Goal: Task Accomplishment & Management: Manage account settings

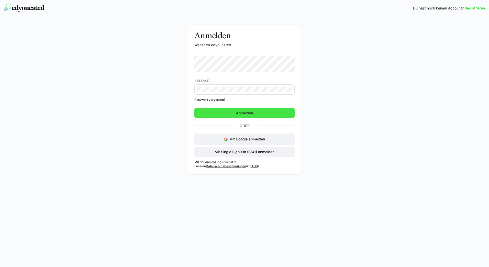
click at [217, 113] on span "Anmelden" at bounding box center [244, 113] width 100 height 10
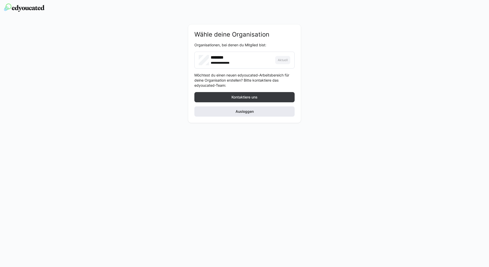
click at [234, 113] on span "Ausloggen" at bounding box center [244, 111] width 100 height 10
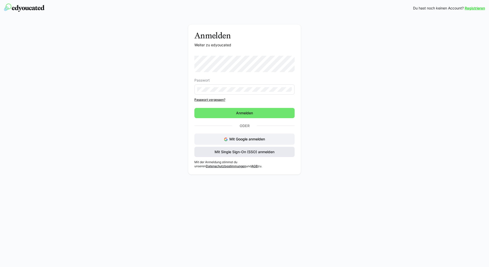
click at [228, 150] on span "Mit Single Sign-On (SSO) anmelden" at bounding box center [244, 151] width 61 height 5
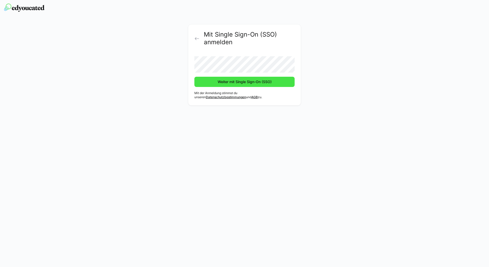
click at [225, 82] on span "Weiter mit Single Sign-On (SSO)" at bounding box center [244, 81] width 55 height 5
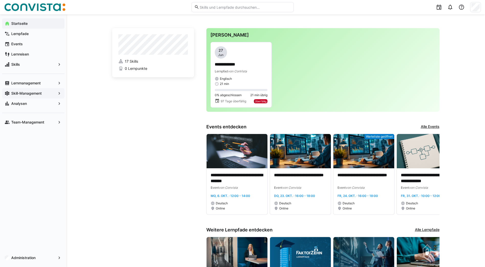
click at [46, 93] on span "Skill-Management" at bounding box center [33, 93] width 46 height 5
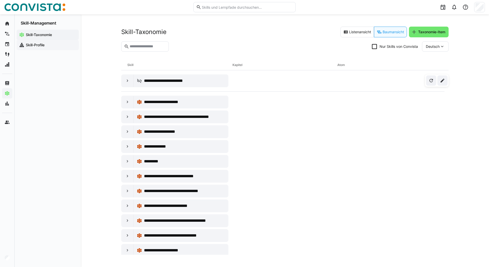
click at [0, 0] on app-navigation-label "Skill-Profile" at bounding box center [0, 0] width 0 height 0
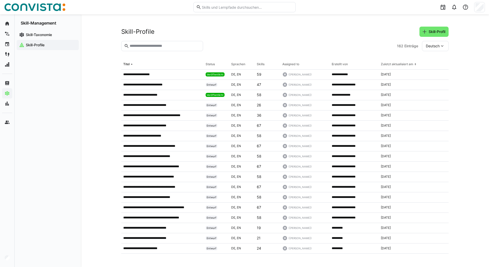
click at [151, 50] on eds-input at bounding box center [162, 46] width 82 height 10
click at [142, 46] on input "text" at bounding box center [164, 46] width 71 height 5
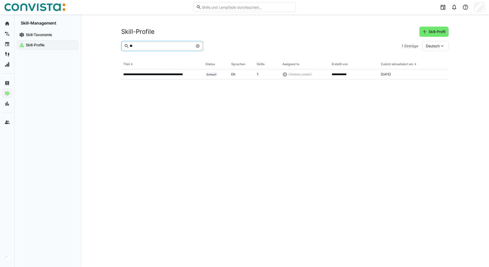
type input "*"
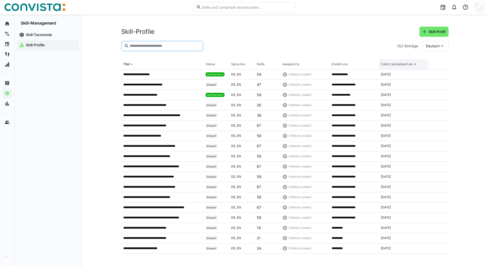
click at [397, 66] on div "Zuletzt aktualisiert am" at bounding box center [397, 64] width 32 height 4
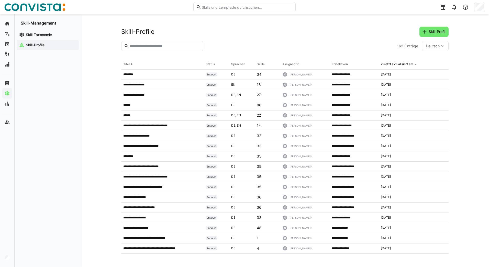
click at [340, 61] on th "Erstellt von" at bounding box center [354, 64] width 49 height 10
click at [339, 64] on div "Erstellt von" at bounding box center [340, 64] width 16 height 4
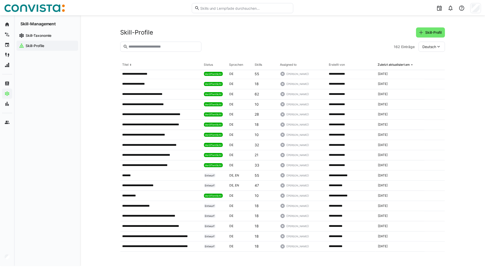
scroll to position [766, 0]
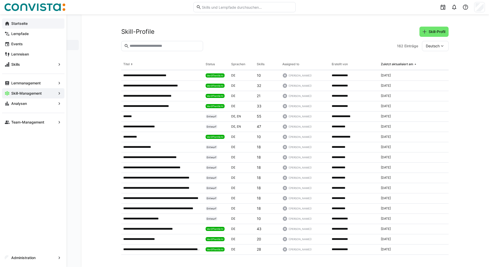
click at [9, 23] on eds-icon at bounding box center [7, 23] width 5 height 5
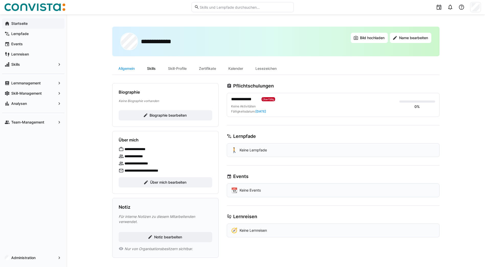
click at [155, 69] on div "Skills" at bounding box center [151, 68] width 21 height 12
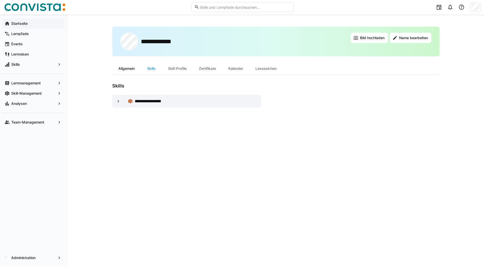
click at [122, 69] on div "Allgemein" at bounding box center [126, 68] width 29 height 12
